Goal: Task Accomplishment & Management: Complete application form

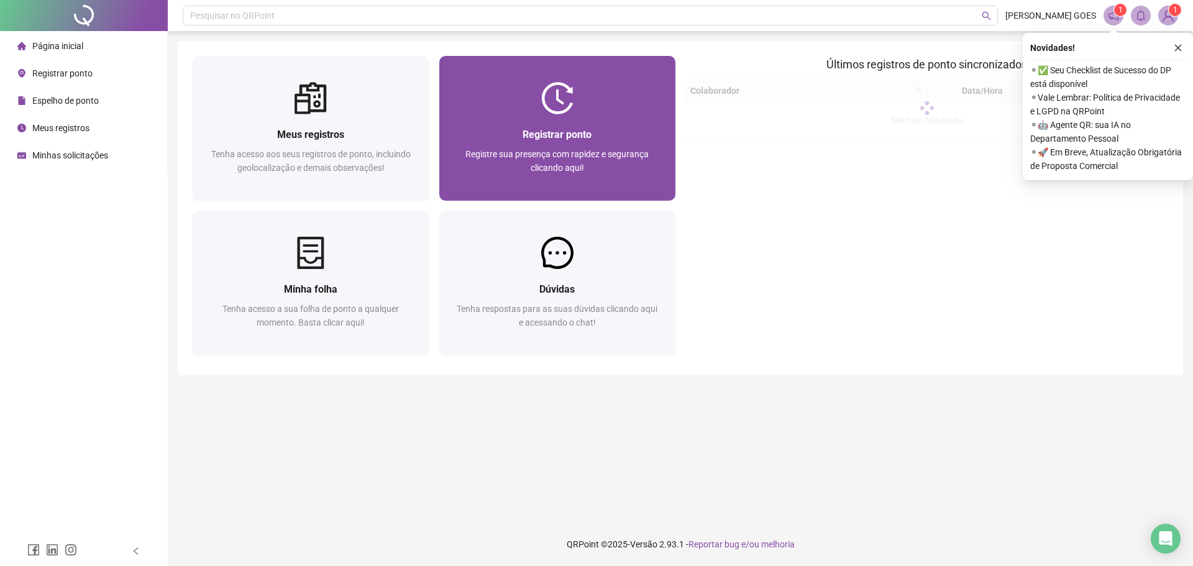
click at [583, 127] on div "Registrar ponto" at bounding box center [557, 135] width 207 height 16
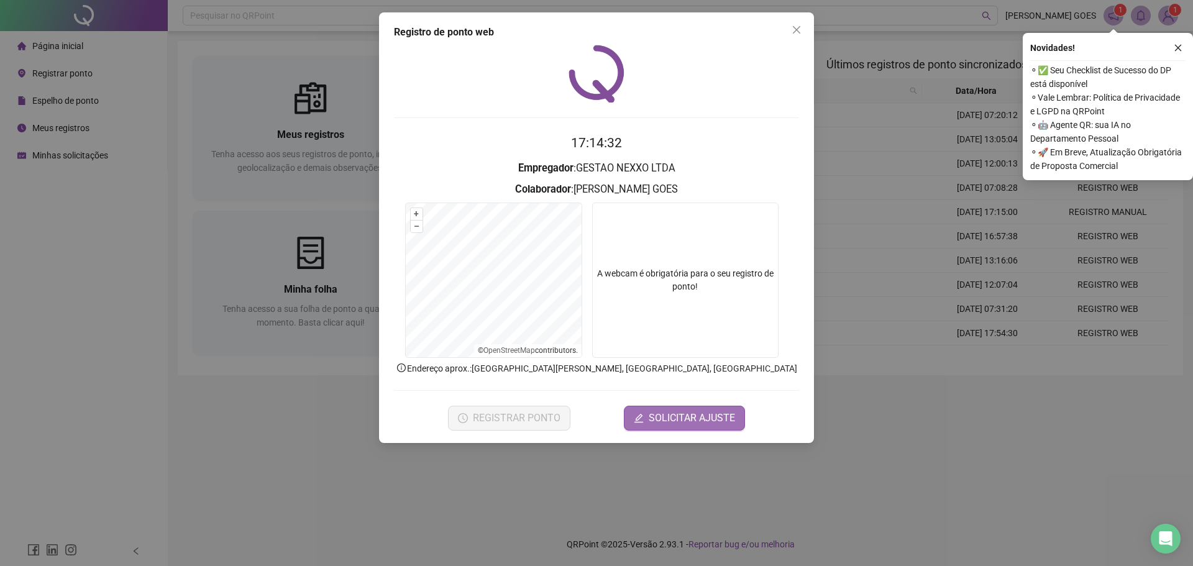
click at [687, 412] on span "SOLICITAR AJUSTE" at bounding box center [692, 418] width 86 height 15
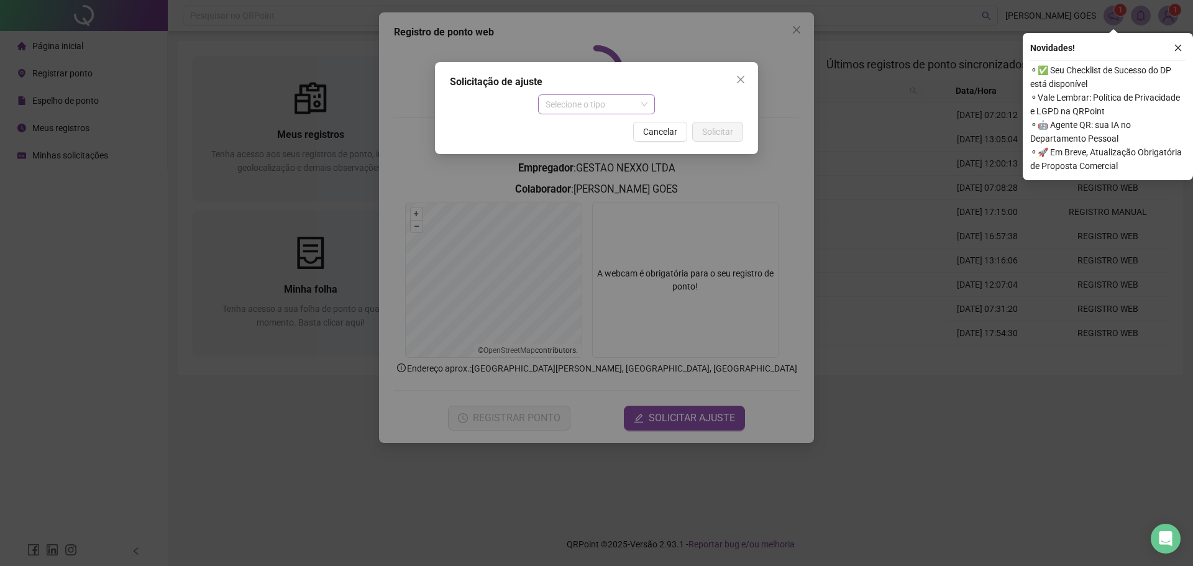
click at [595, 99] on span "Selecione o tipo" at bounding box center [597, 104] width 103 height 19
click at [600, 124] on div "Ajuste manual" at bounding box center [597, 129] width 98 height 14
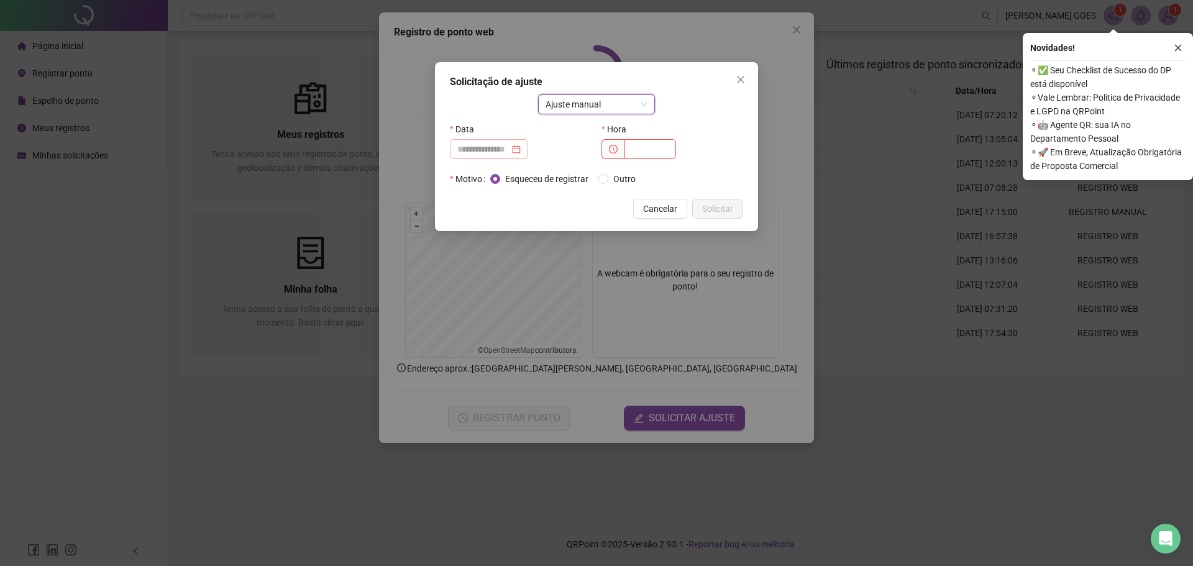
click at [521, 149] on div at bounding box center [488, 149] width 63 height 14
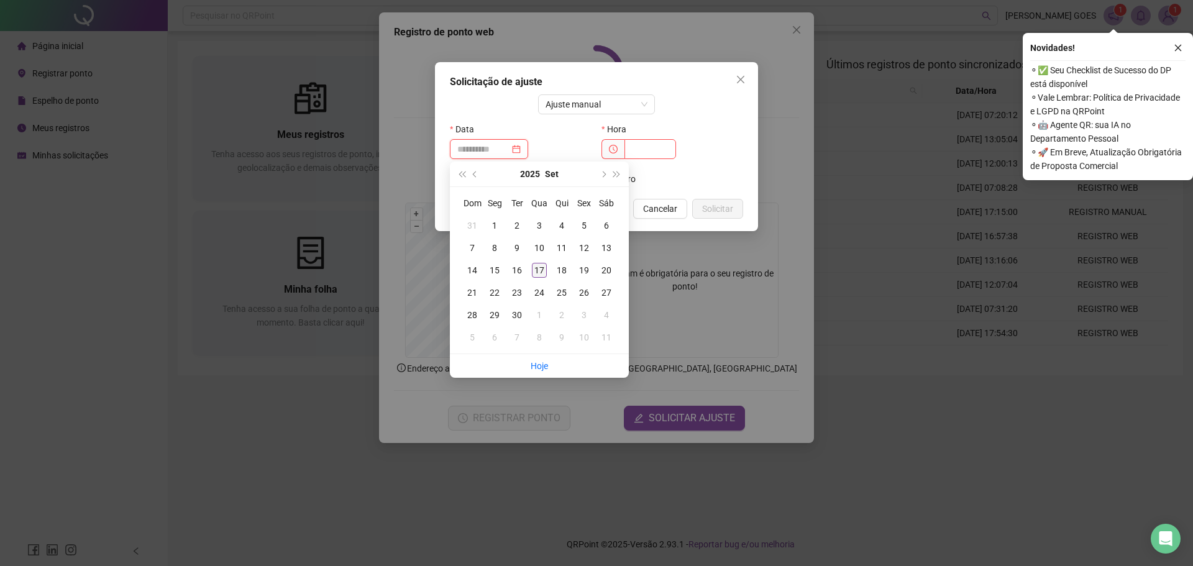
type input "**********"
click at [539, 268] on div "17" at bounding box center [539, 270] width 15 height 15
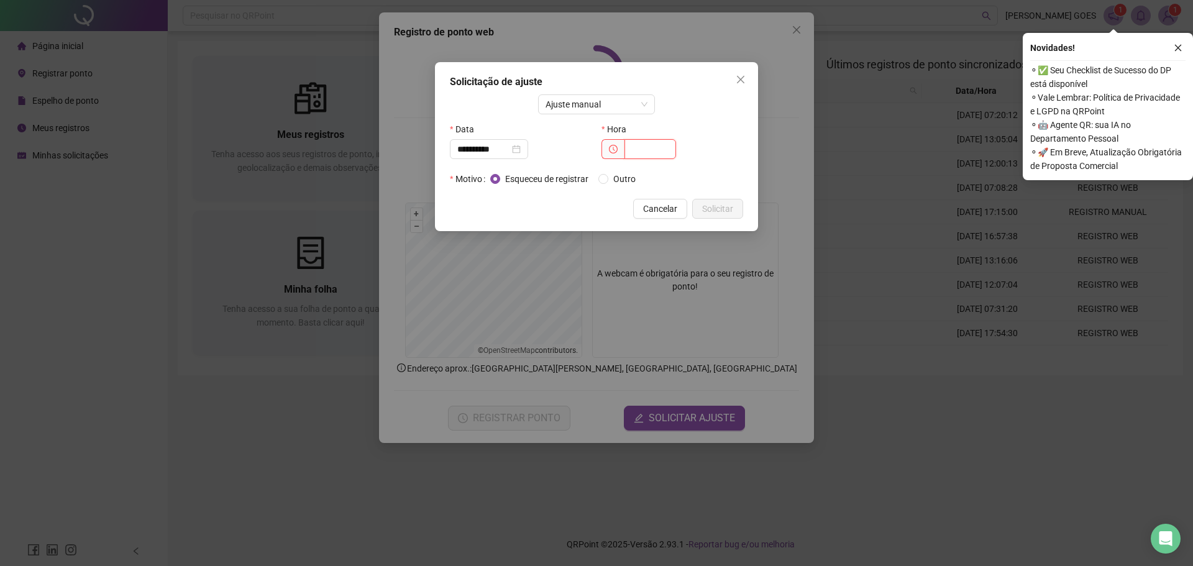
click at [641, 151] on input "text" at bounding box center [650, 149] width 52 height 20
type input "*****"
click at [718, 211] on span "Solicitar" at bounding box center [717, 209] width 31 height 14
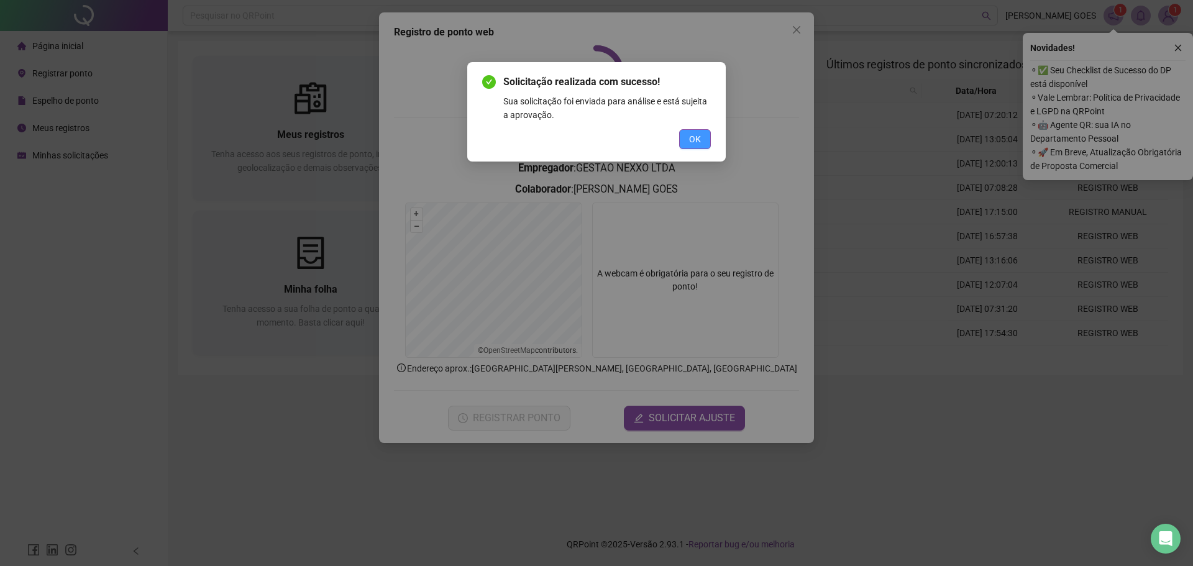
click at [706, 146] on button "OK" at bounding box center [695, 139] width 32 height 20
